Goal: Task Accomplishment & Management: Complete application form

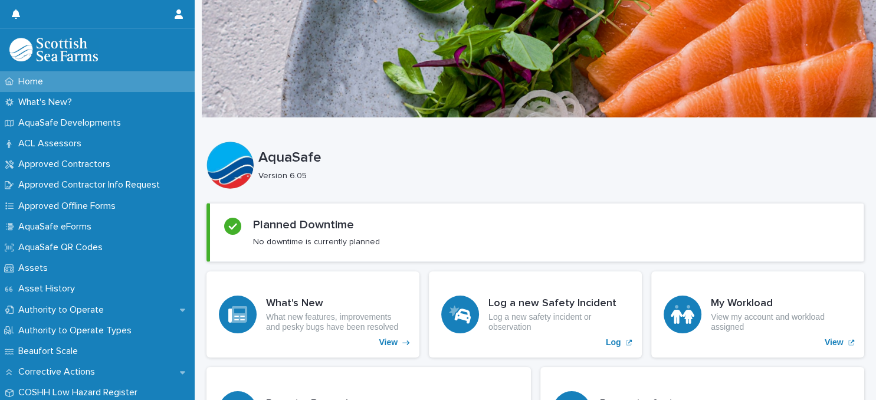
scroll to position [311, 0]
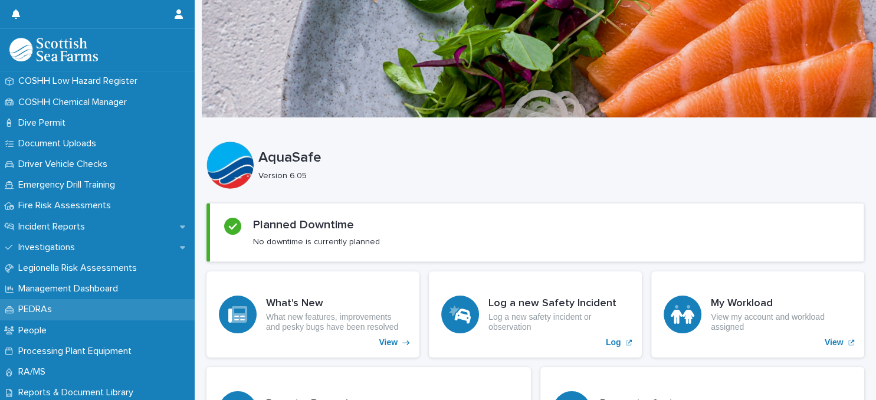
click at [111, 307] on div "PEDRAs" at bounding box center [97, 309] width 195 height 21
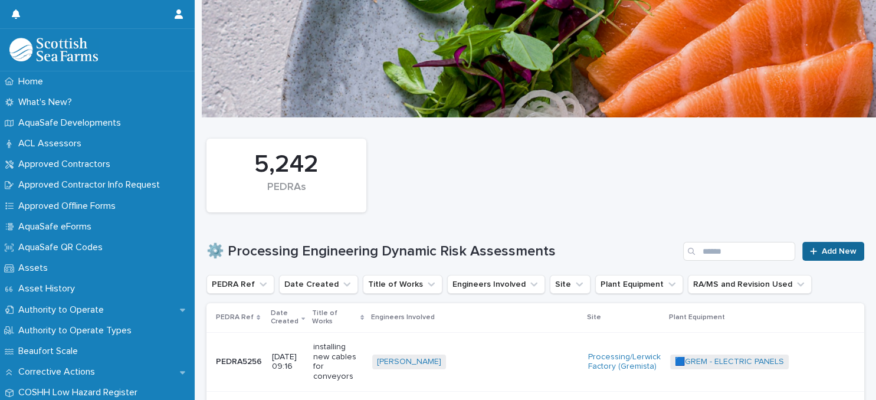
click at [832, 251] on span "Add New" at bounding box center [839, 251] width 35 height 8
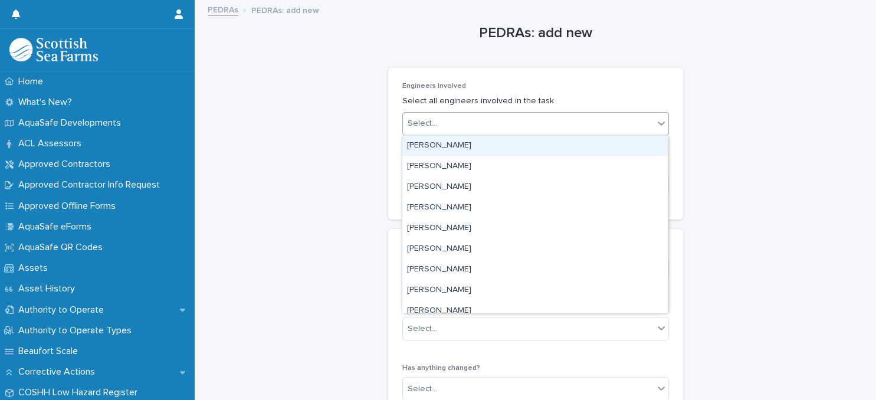
click at [660, 124] on icon at bounding box center [661, 124] width 7 height 4
type input "******"
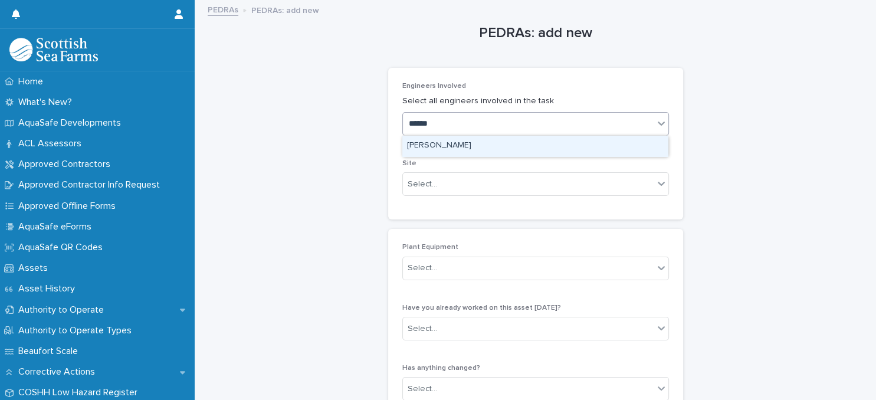
click at [570, 147] on div "[PERSON_NAME]" at bounding box center [534, 146] width 265 height 21
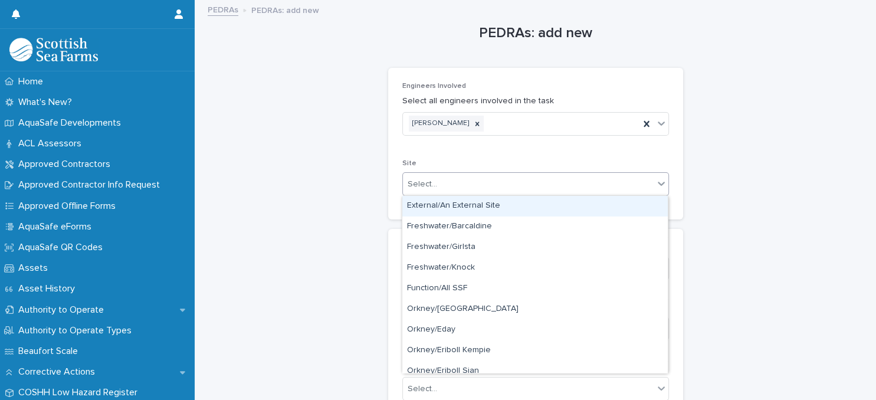
click at [523, 184] on div "Select..." at bounding box center [528, 184] width 251 height 19
type input "**"
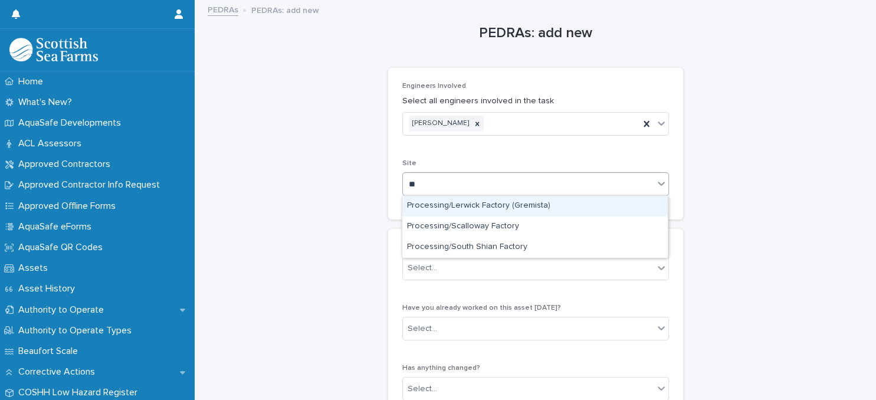
click at [480, 209] on div "Processing/Lerwick Factory (Gremista)" at bounding box center [534, 206] width 265 height 21
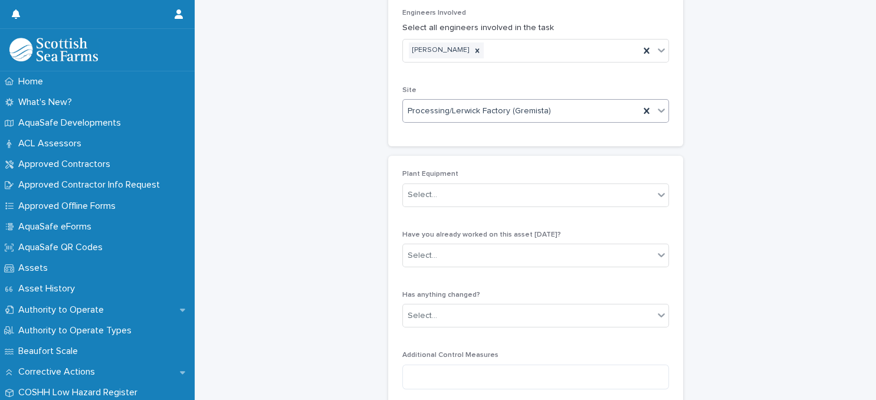
scroll to position [76, 0]
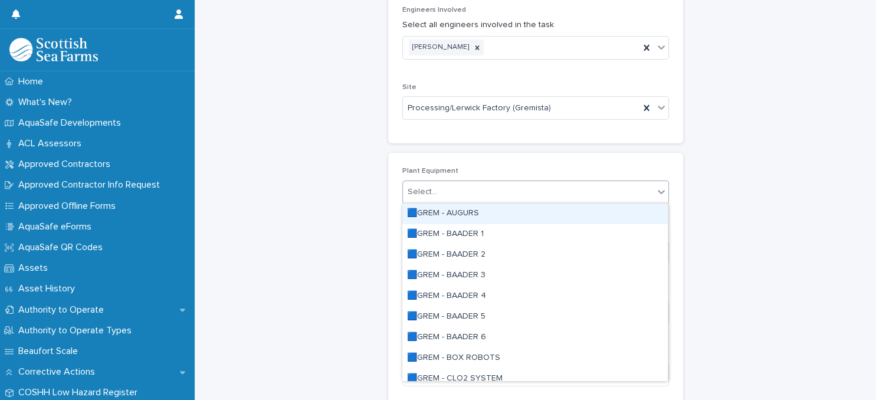
click at [598, 195] on div "Select..." at bounding box center [528, 191] width 251 height 19
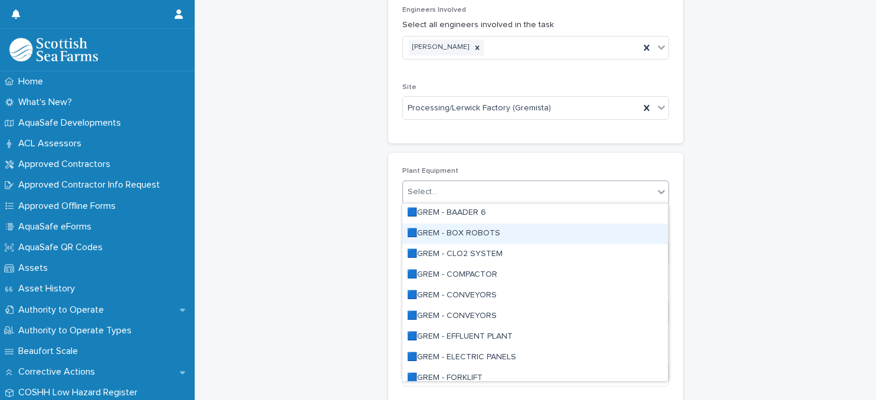
scroll to position [127, 0]
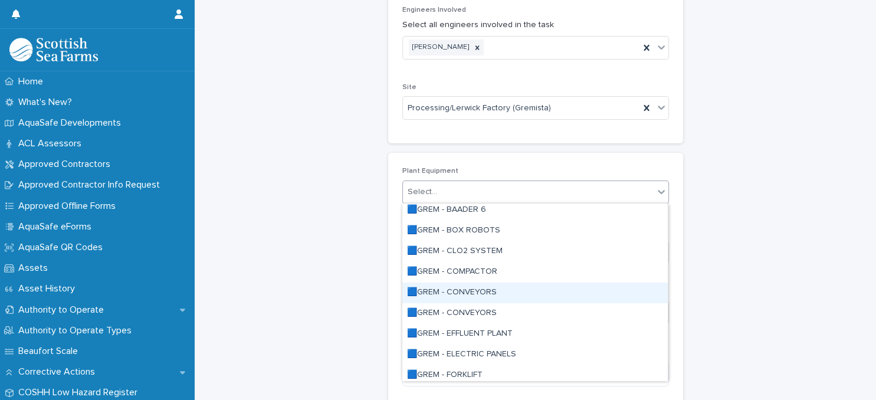
click at [499, 296] on div "🟦GREM - CONVEYORS" at bounding box center [534, 293] width 265 height 21
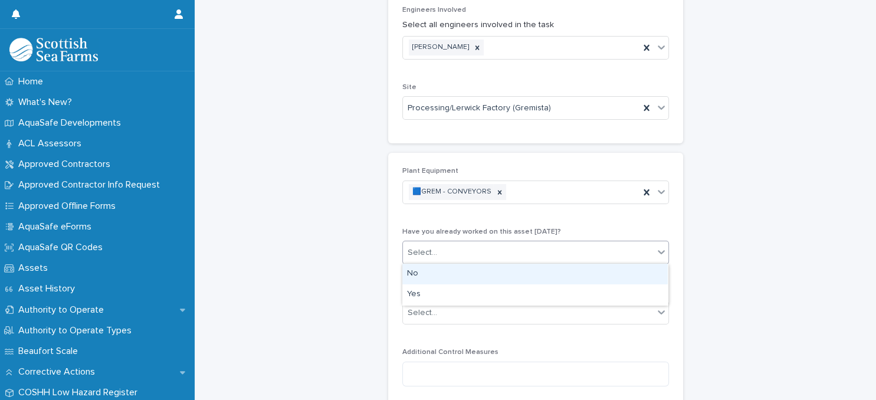
click at [500, 250] on div "Select..." at bounding box center [528, 252] width 251 height 19
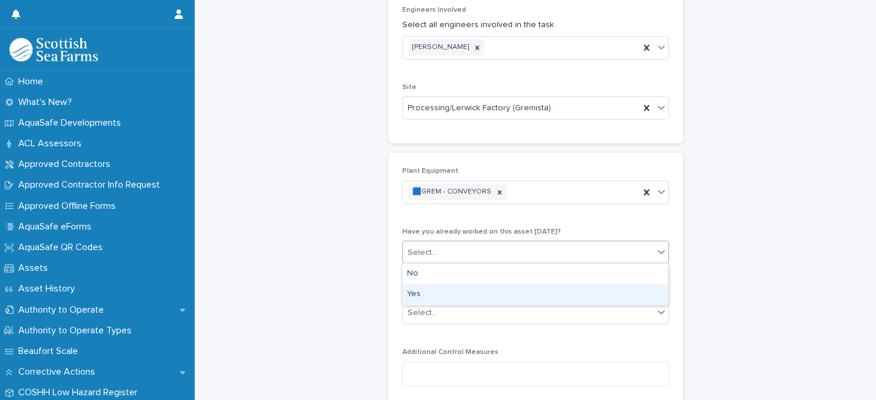
click at [519, 297] on div "Yes" at bounding box center [534, 294] width 265 height 21
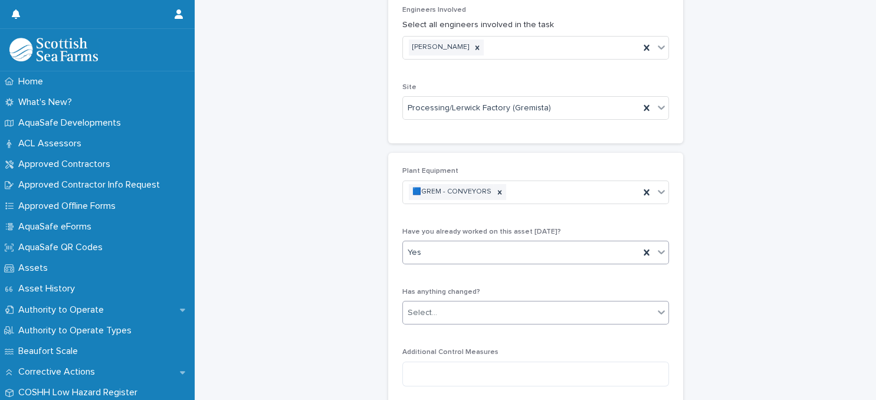
click at [531, 307] on div "Select..." at bounding box center [528, 312] width 251 height 19
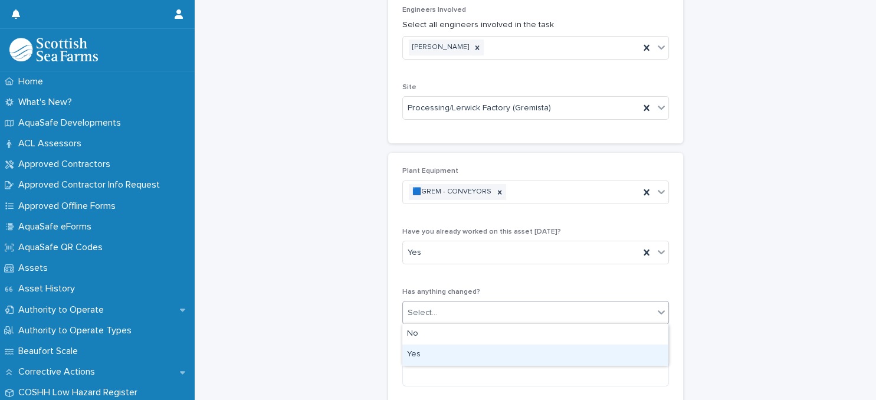
click at [540, 358] on div "Yes" at bounding box center [534, 355] width 265 height 21
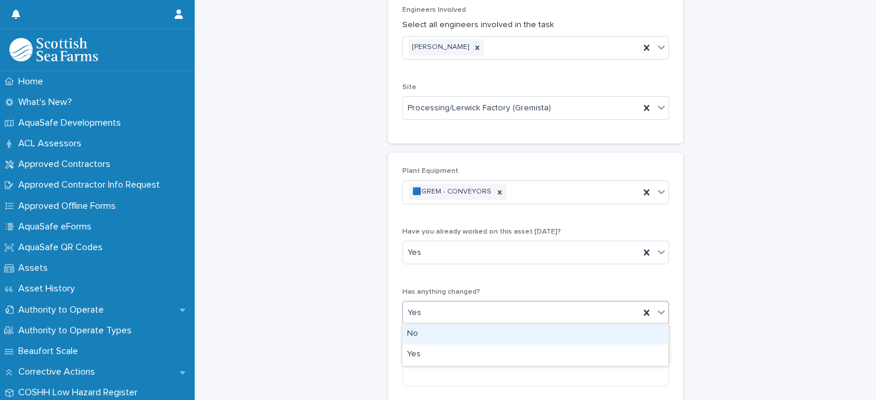
click at [660, 315] on icon at bounding box center [661, 312] width 12 height 12
click at [638, 332] on div "No" at bounding box center [534, 334] width 265 height 21
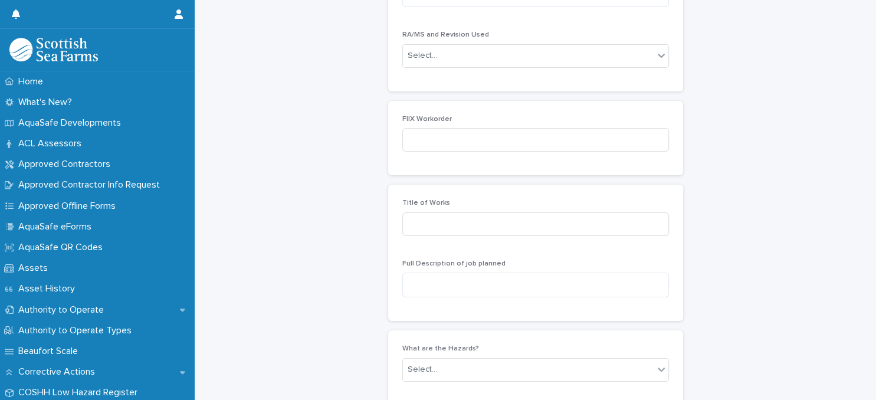
scroll to position [458, 0]
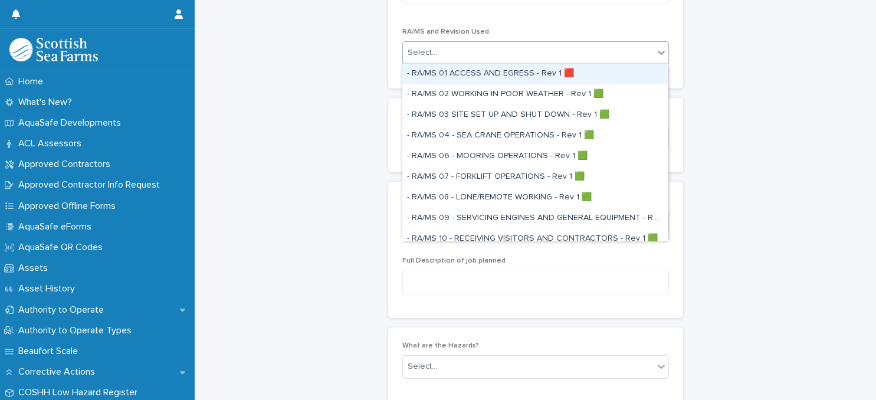
click at [643, 53] on div "Select..." at bounding box center [528, 52] width 251 height 19
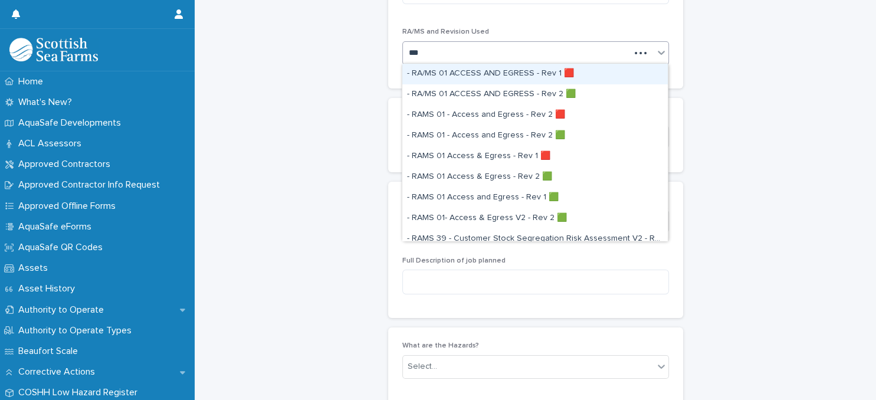
type input "****"
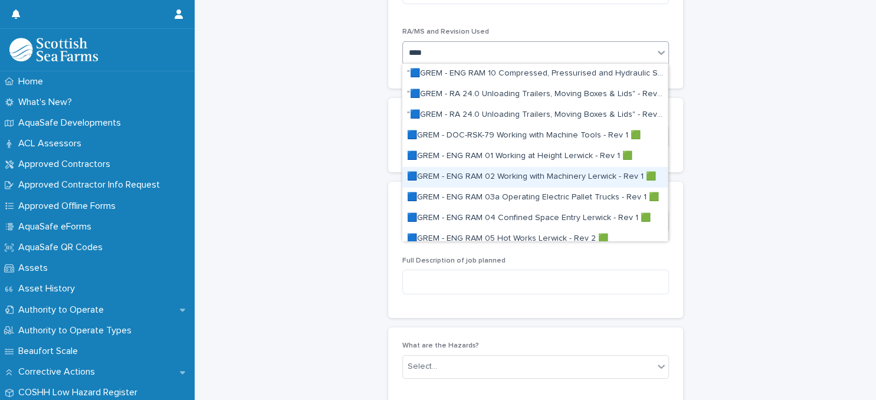
click at [556, 178] on div "🟦GREM - ENG RAM 02 Working with Machinery Lerwick - Rev 1 🟩" at bounding box center [534, 177] width 265 height 21
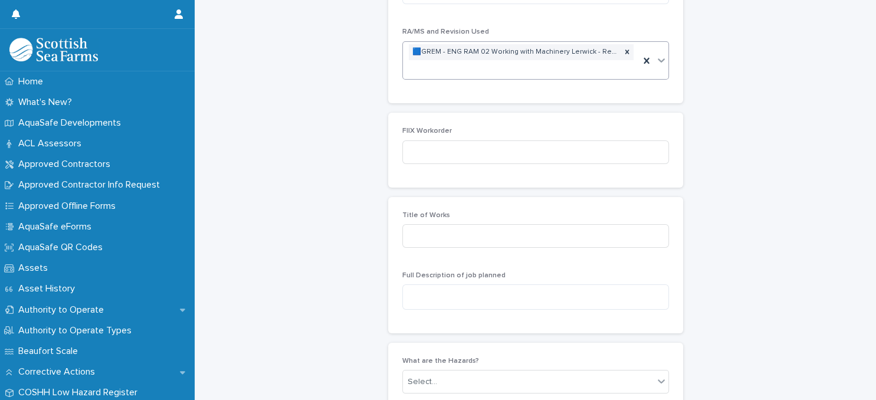
scroll to position [466, 0]
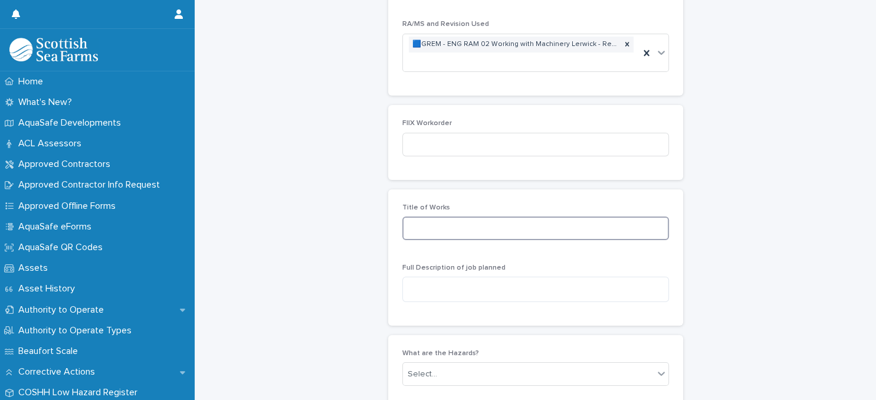
click at [568, 228] on input at bounding box center [535, 229] width 267 height 24
type input "**********"
click at [537, 288] on textarea at bounding box center [535, 289] width 267 height 25
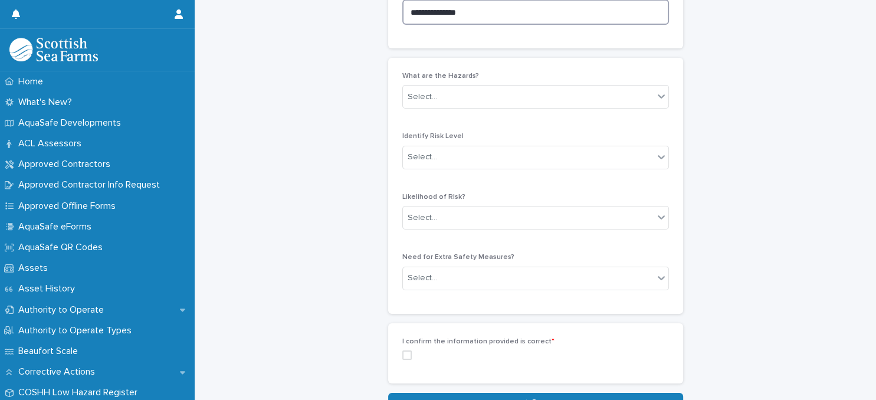
scroll to position [746, 0]
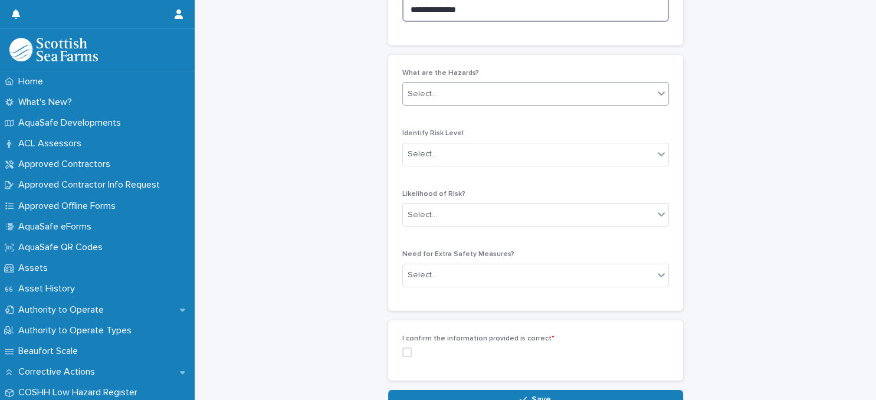
type textarea "**********"
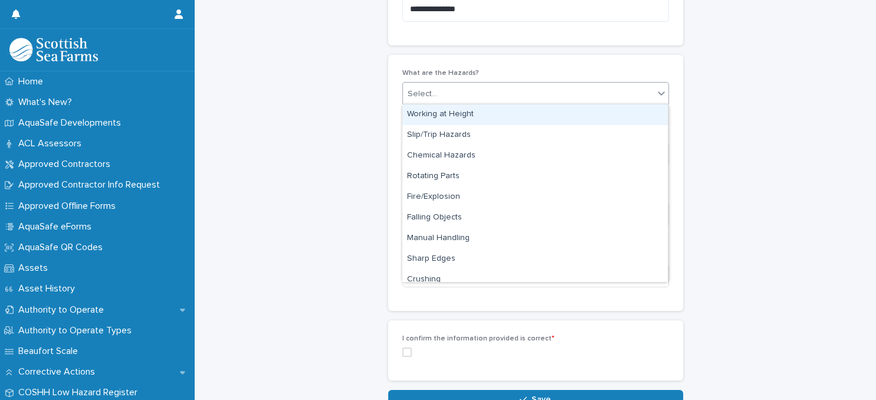
click at [657, 93] on icon at bounding box center [661, 93] width 12 height 12
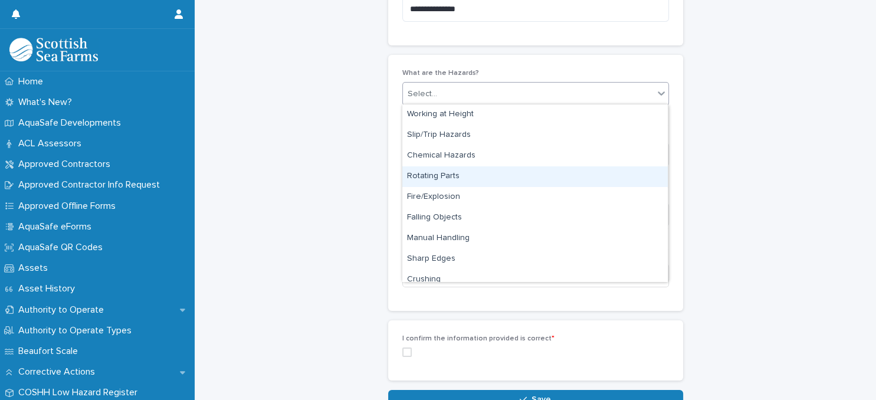
click at [583, 179] on div "Rotating Parts" at bounding box center [534, 176] width 265 height 21
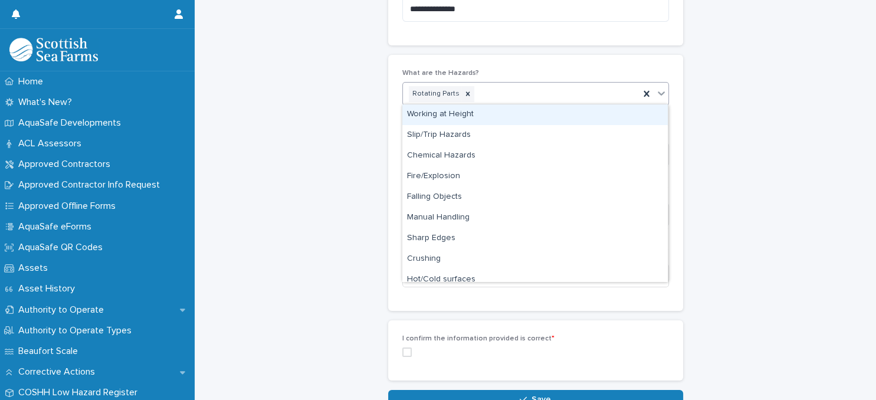
click at [660, 93] on icon at bounding box center [661, 94] width 7 height 4
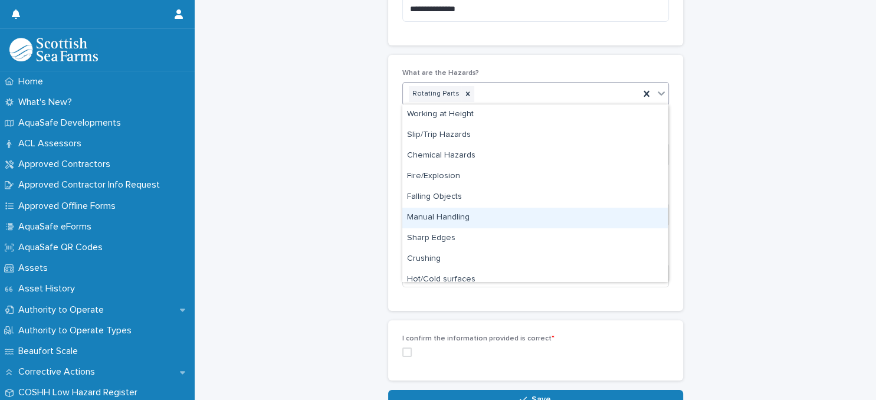
click at [593, 217] on div "Manual Handling" at bounding box center [534, 218] width 265 height 21
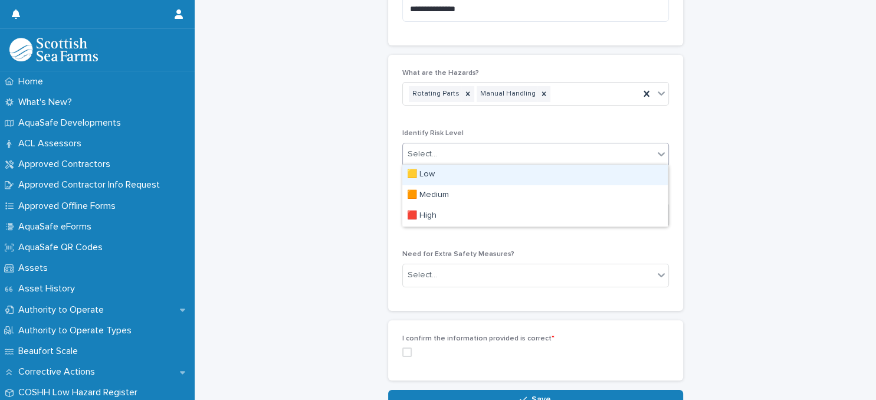
click at [584, 159] on div "Select..." at bounding box center [528, 154] width 251 height 19
click at [582, 175] on div "🟨 Low" at bounding box center [534, 175] width 265 height 21
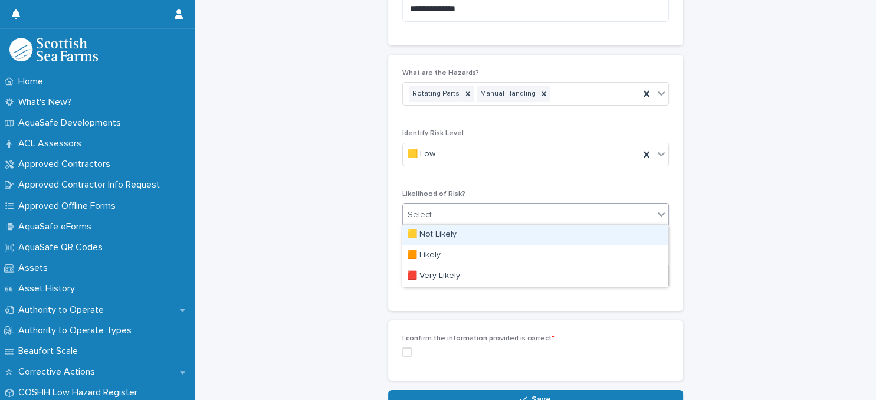
click at [581, 211] on div "Select..." at bounding box center [528, 214] width 251 height 19
click at [569, 236] on div "🟨 Not Likely" at bounding box center [534, 235] width 265 height 21
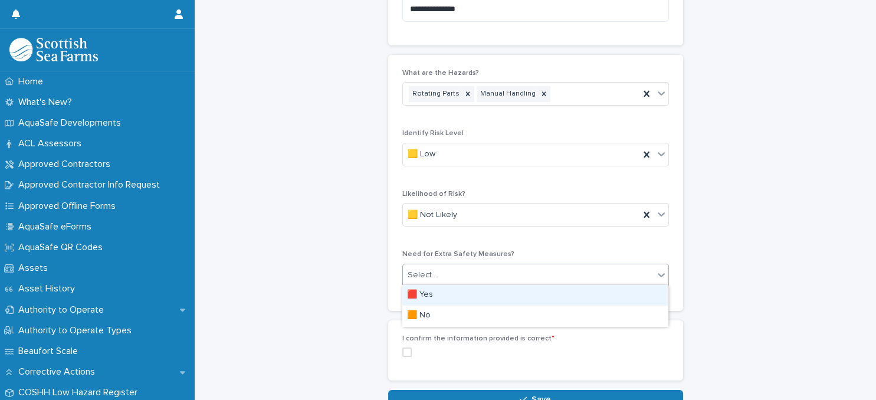
click at [557, 273] on div "Select..." at bounding box center [528, 274] width 251 height 19
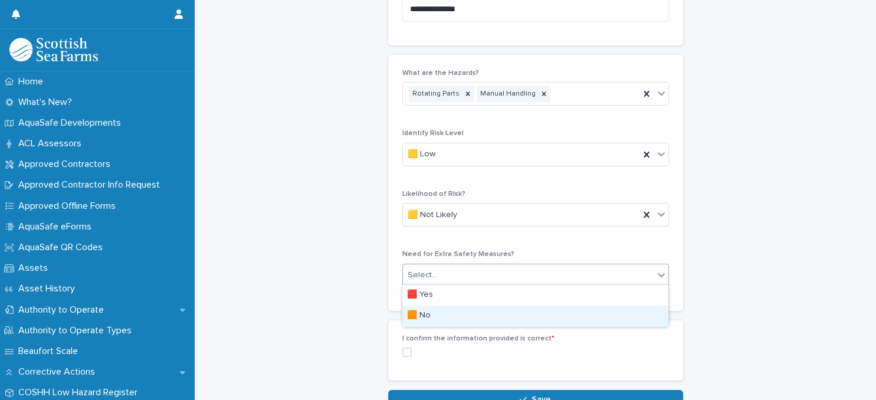
click at [546, 321] on div "🟧 No" at bounding box center [534, 316] width 265 height 21
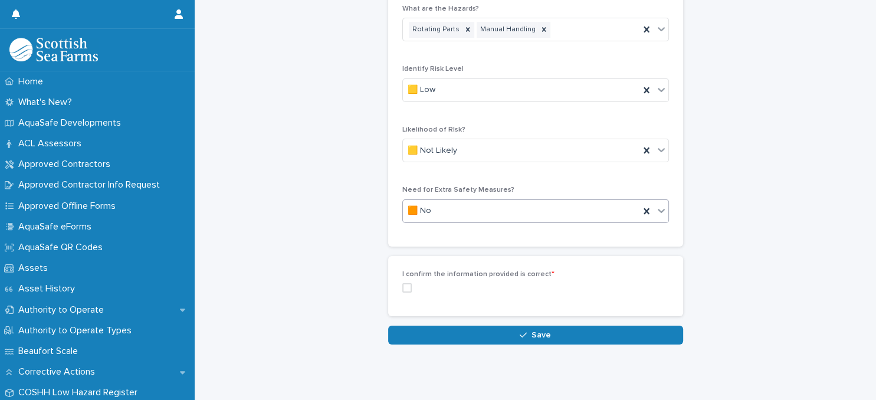
scroll to position [812, 0]
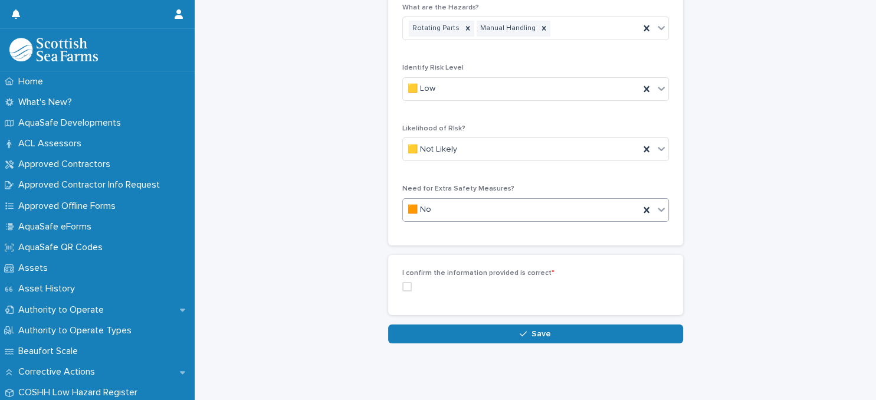
click at [407, 284] on span at bounding box center [406, 286] width 9 height 9
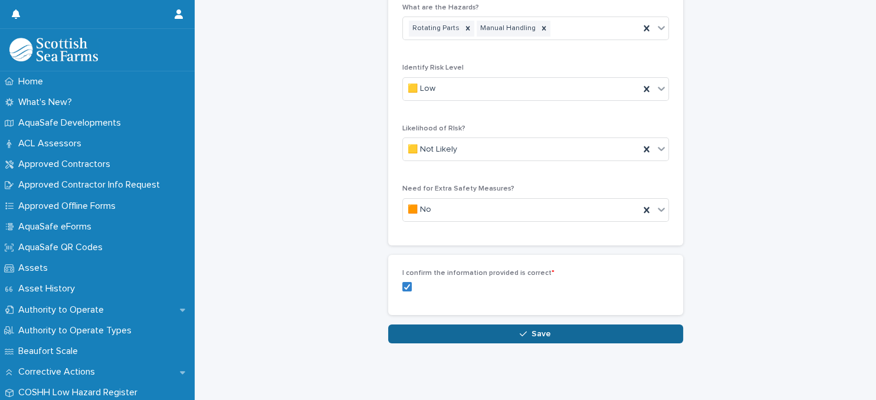
click at [541, 334] on span "Save" at bounding box center [541, 334] width 19 height 8
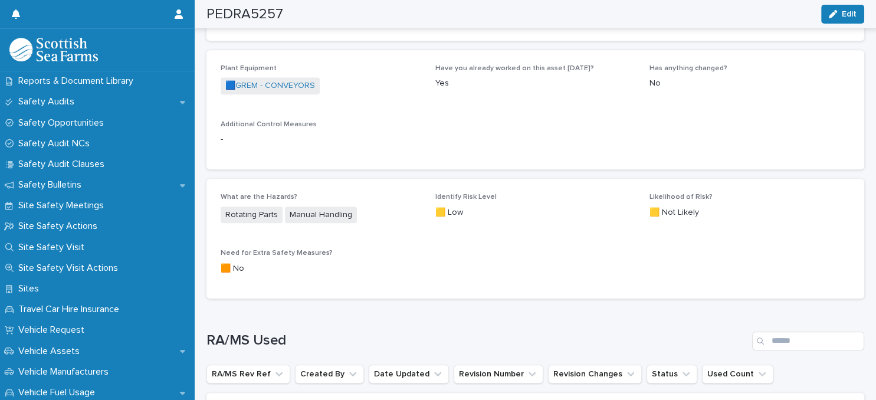
scroll to position [311, 0]
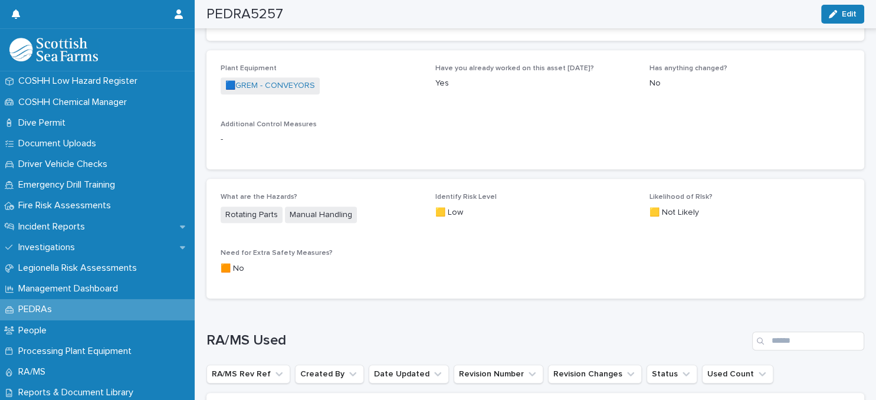
click at [102, 311] on div "PEDRAs" at bounding box center [97, 309] width 195 height 21
